Goal: Communication & Community: Participate in discussion

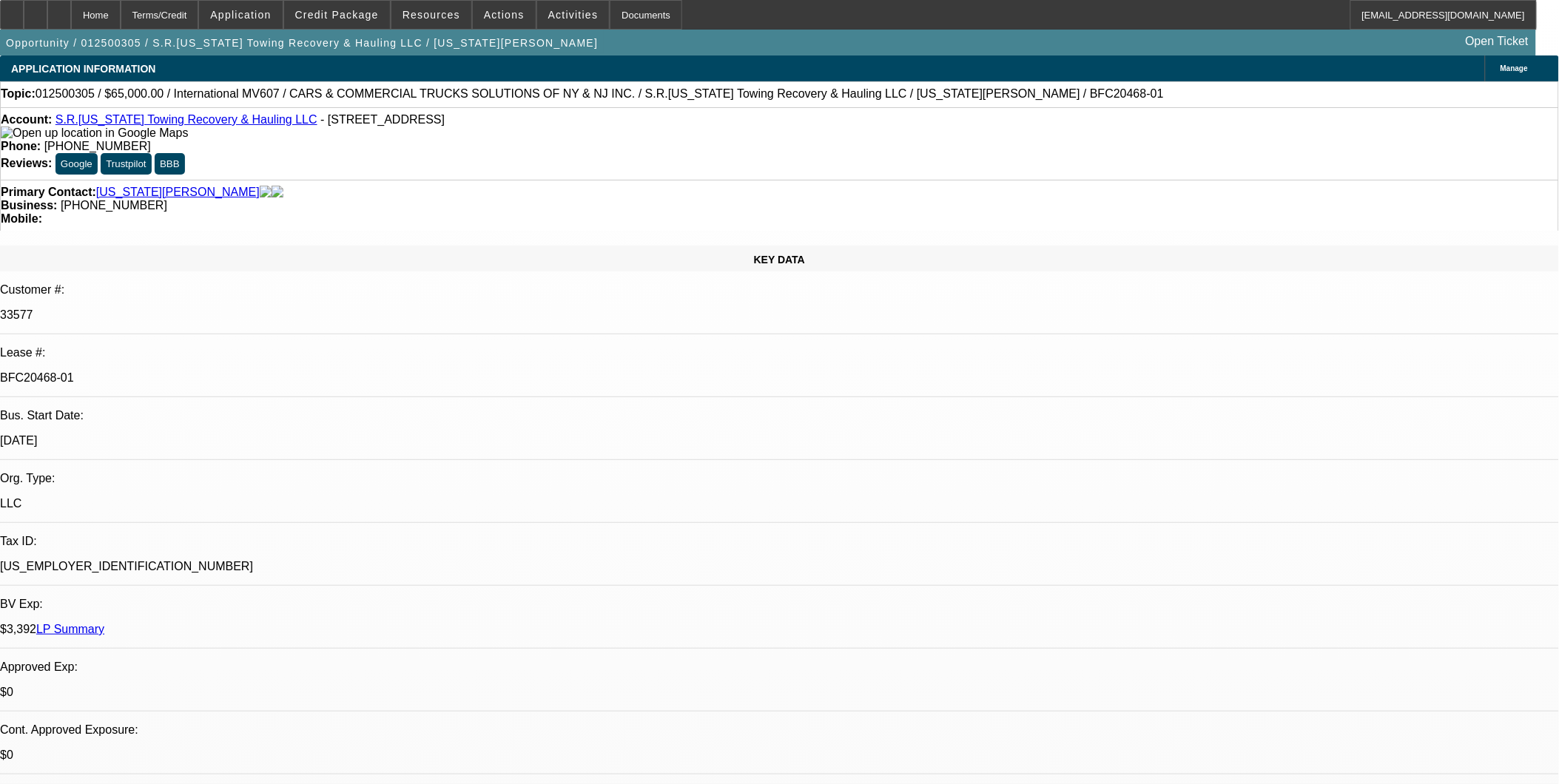
select select "0"
select select "0.1"
select select "0"
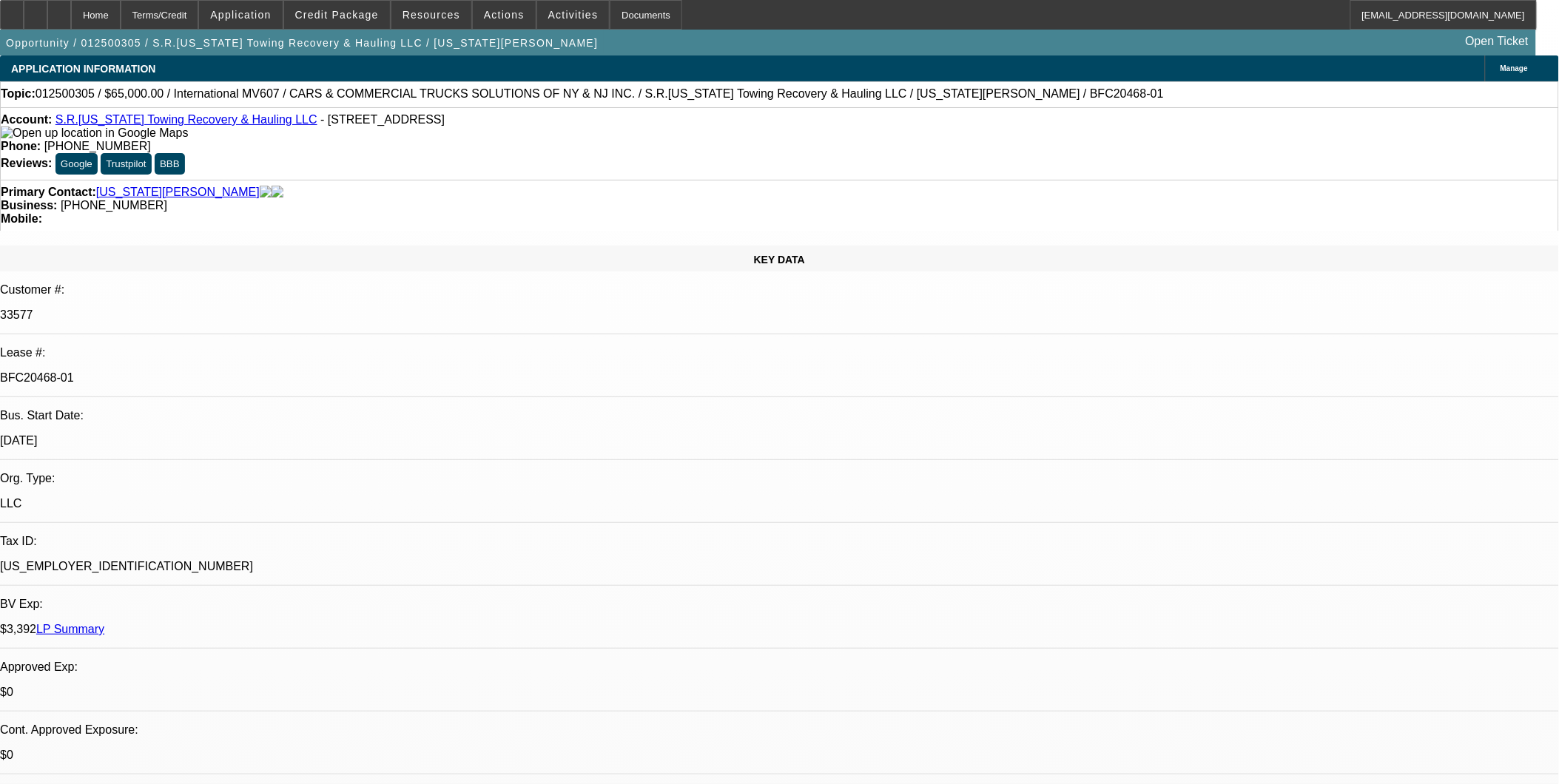
select select "0.1"
select select "0"
select select "0.1"
select select "0"
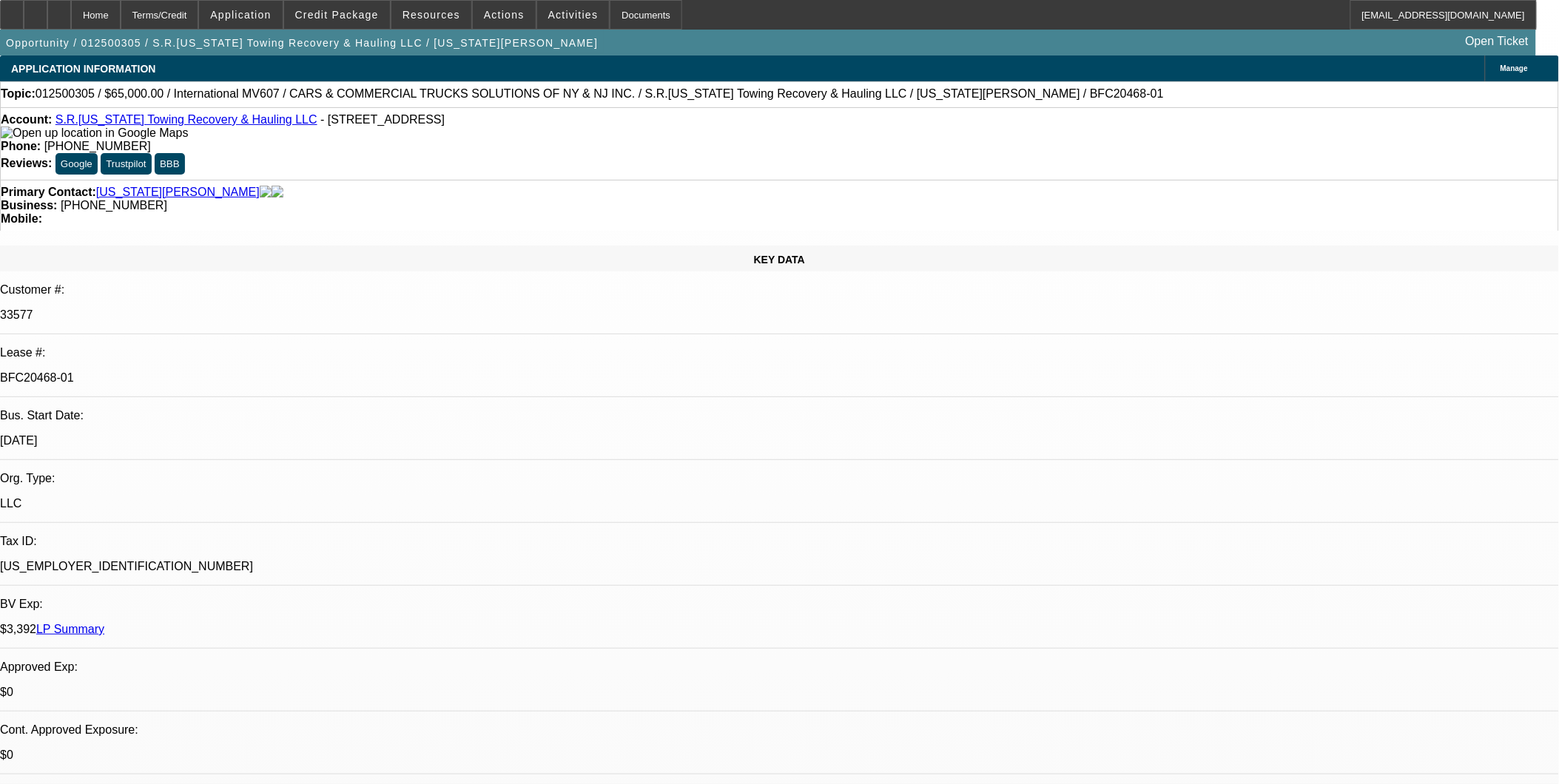
select select "0"
select select "0.1"
select select "1"
select select "3"
select select "4"
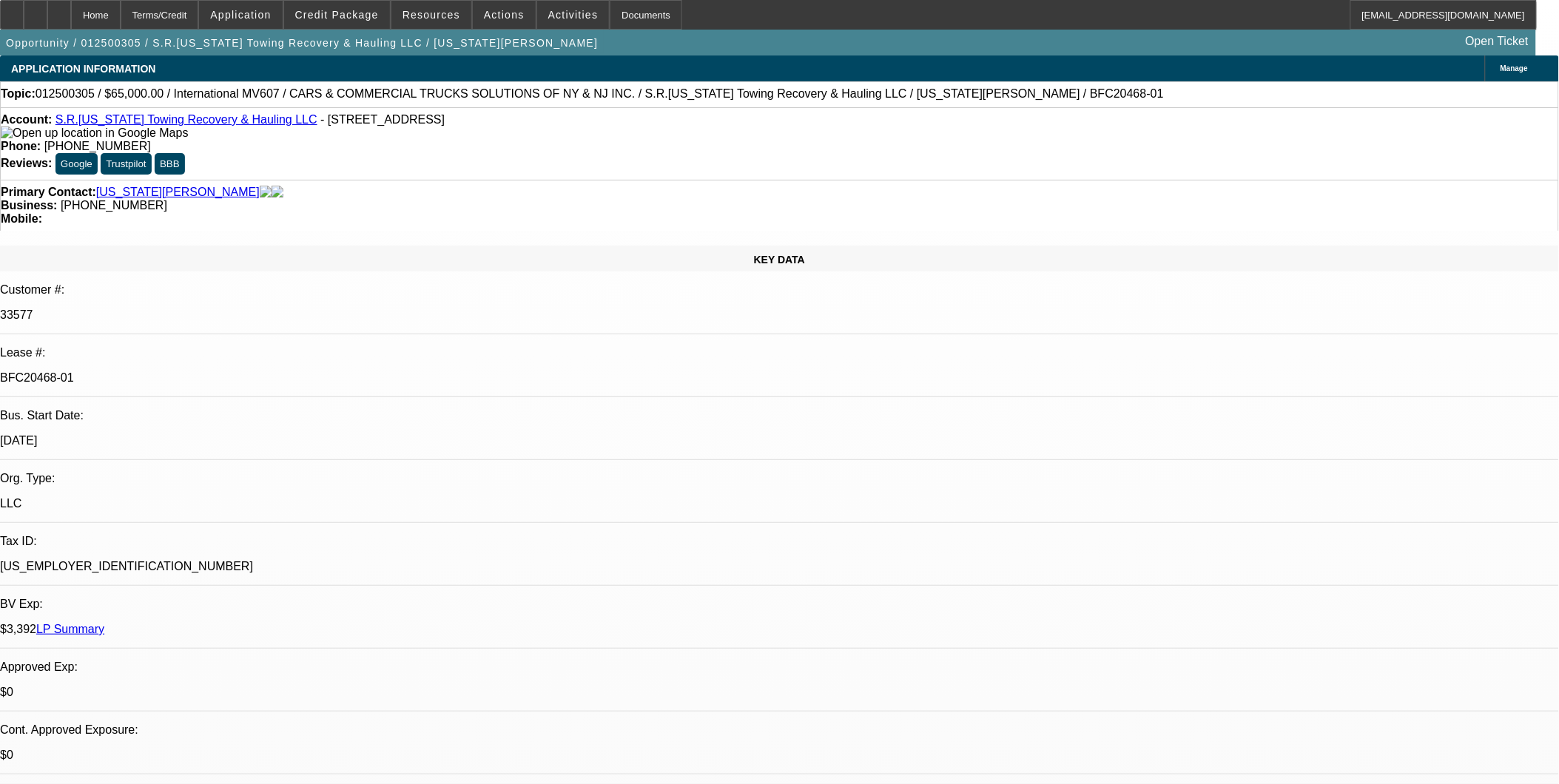
select select "1"
select select "3"
select select "4"
select select "1"
select select "3"
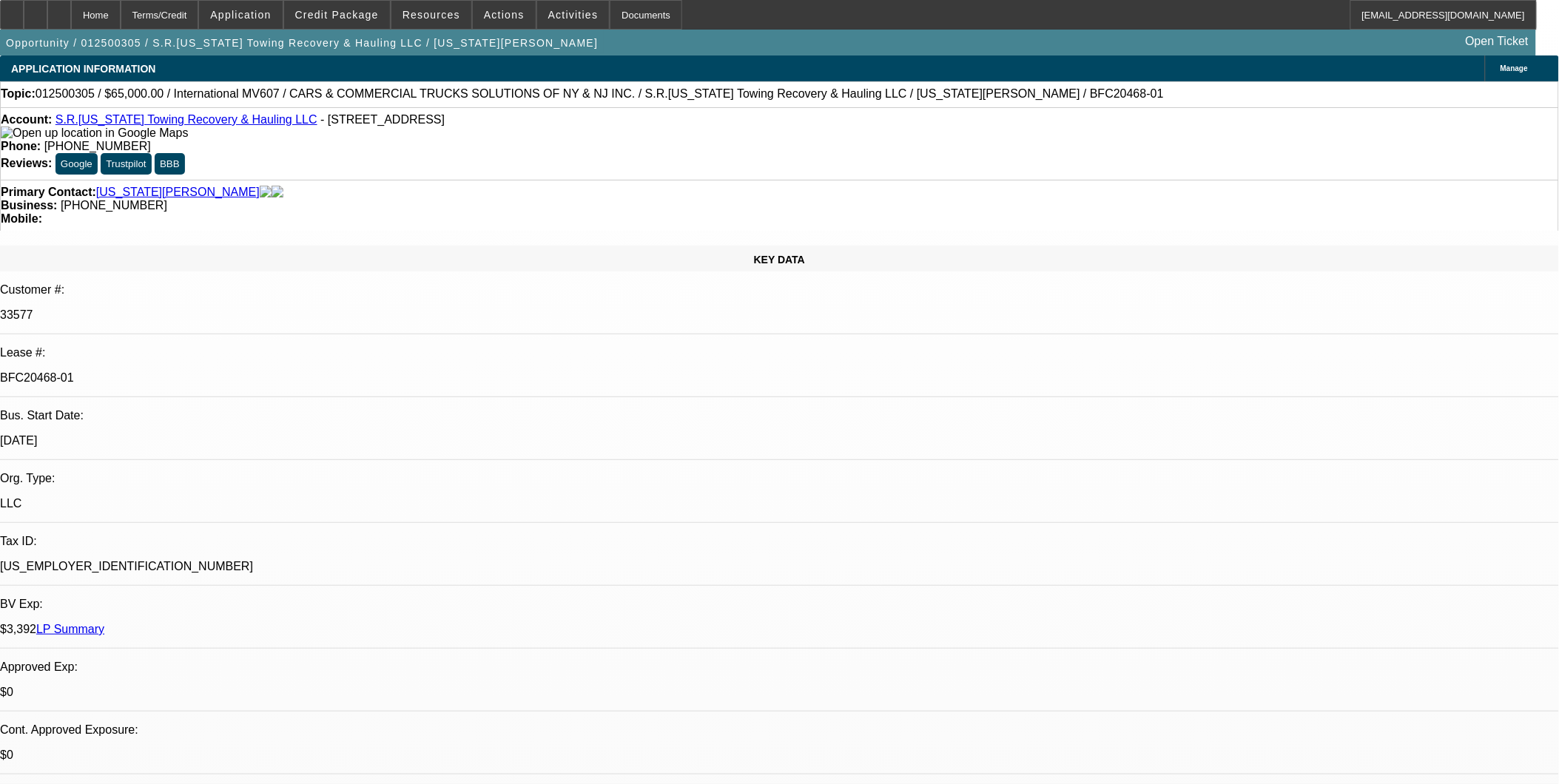
select select "4"
select select "1"
select select "3"
select select "4"
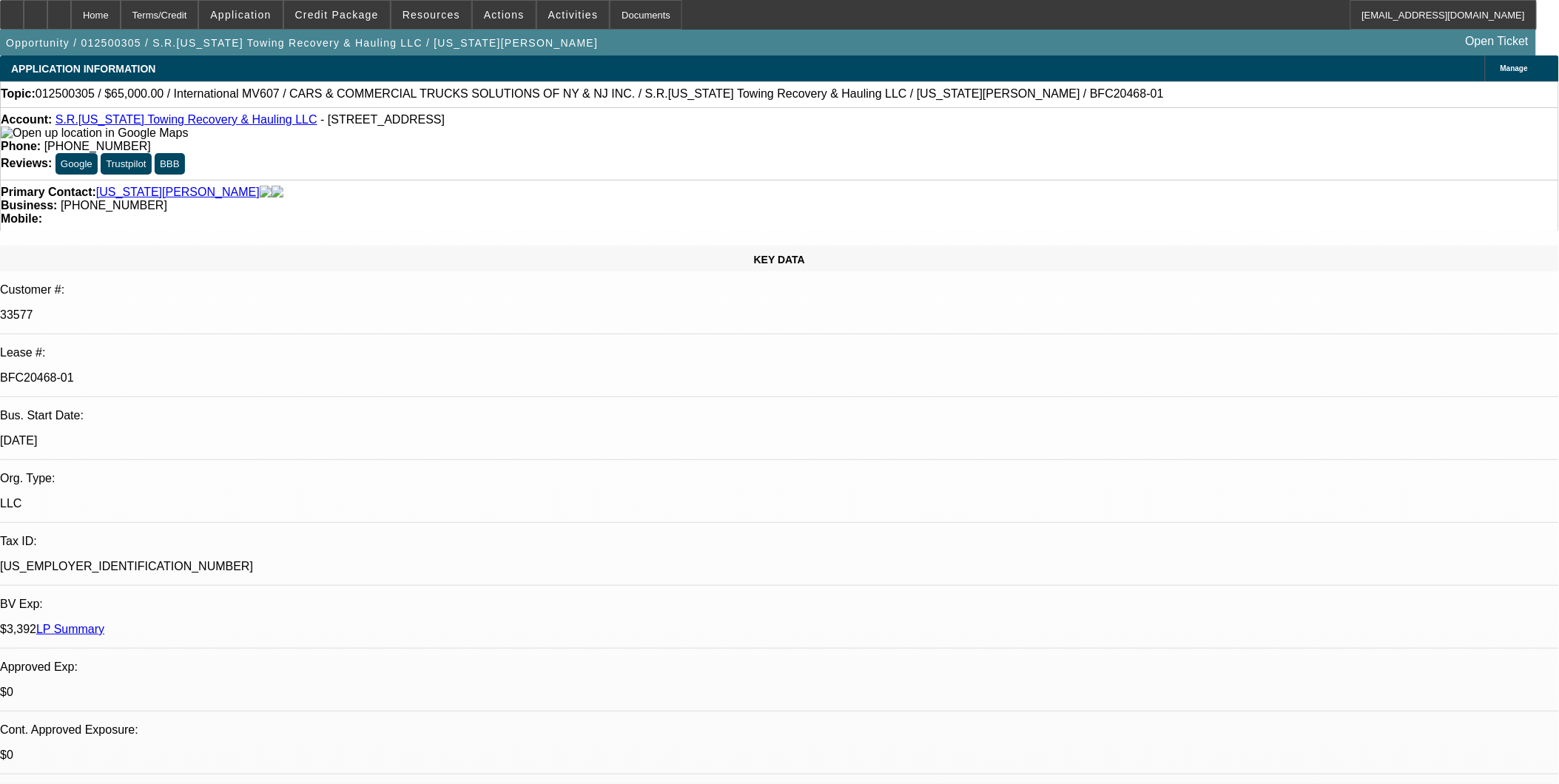
drag, startPoint x: 1120, startPoint y: 315, endPoint x: 1118, endPoint y: 303, distance: 12.2
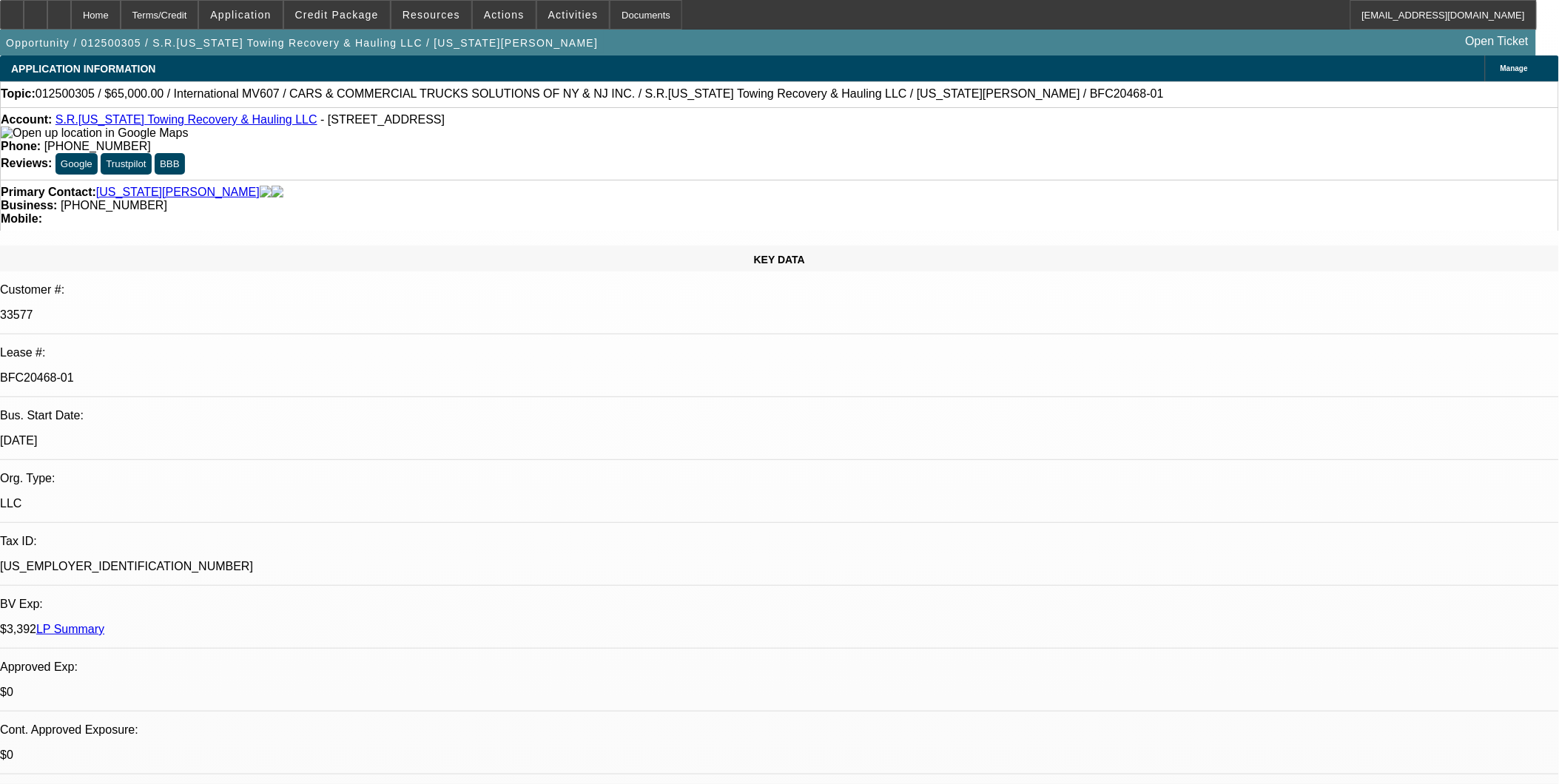
drag, startPoint x: 1118, startPoint y: 303, endPoint x: 1125, endPoint y: 268, distance: 35.7
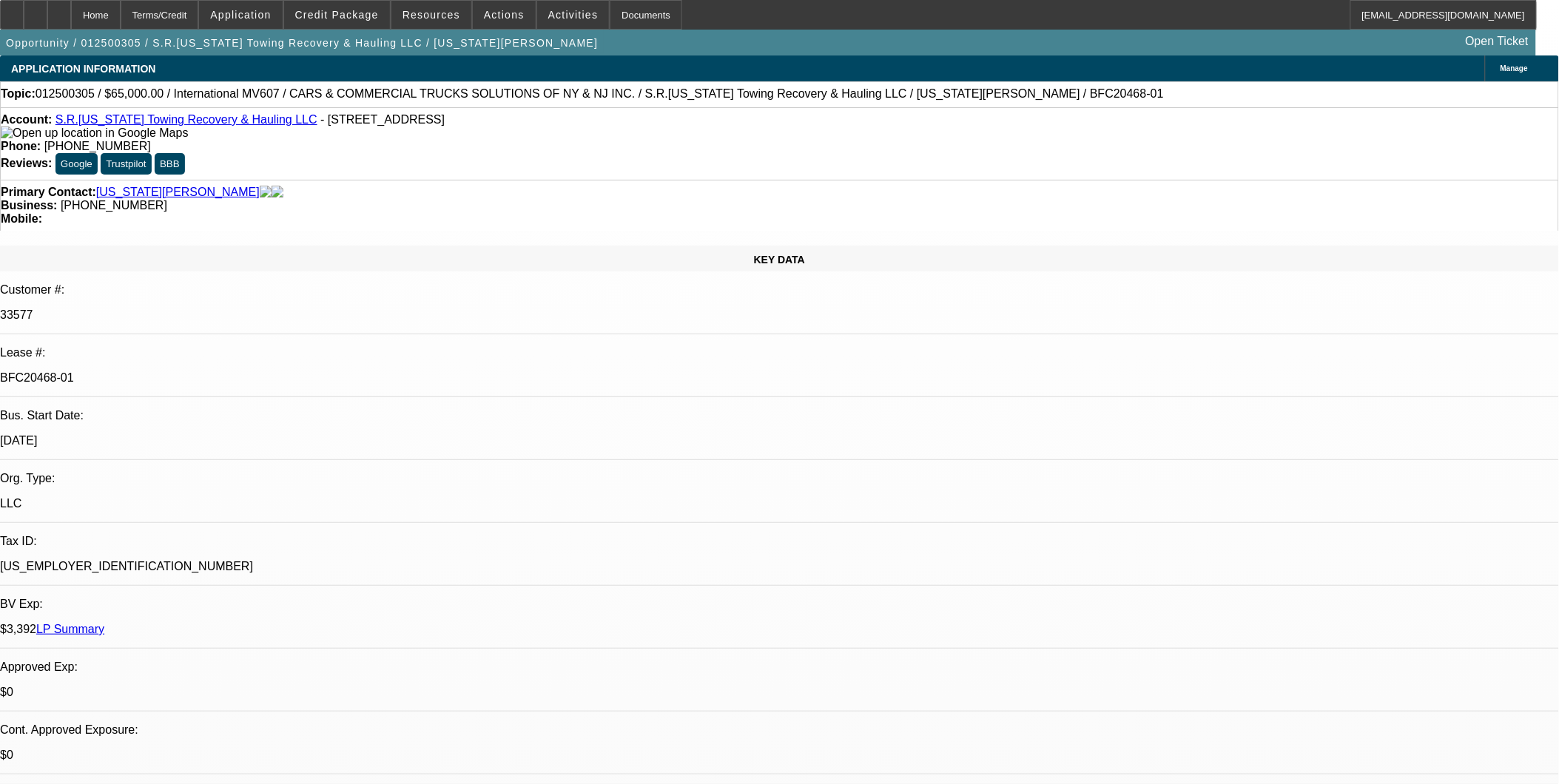
drag, startPoint x: 1063, startPoint y: 523, endPoint x: 1083, endPoint y: 564, distance: 45.6
drag, startPoint x: 1083, startPoint y: 564, endPoint x: 1097, endPoint y: 573, distance: 16.6
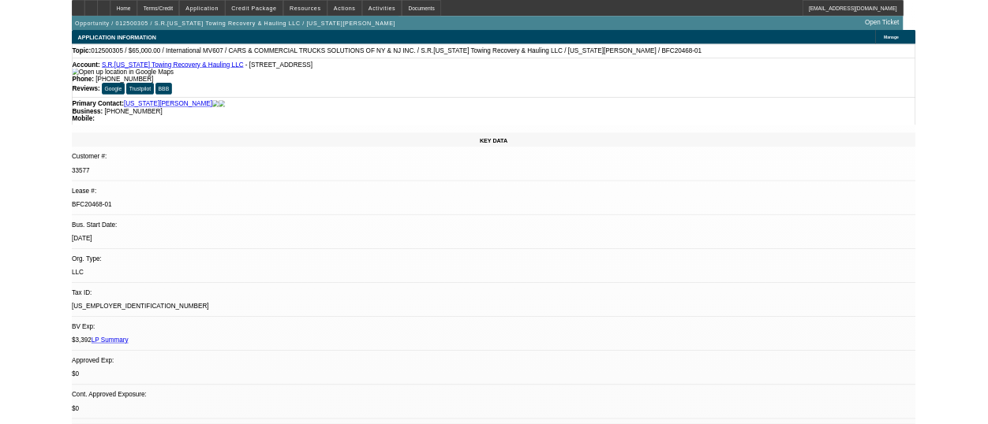
scroll to position [0, 0]
